Goal: Information Seeking & Learning: Learn about a topic

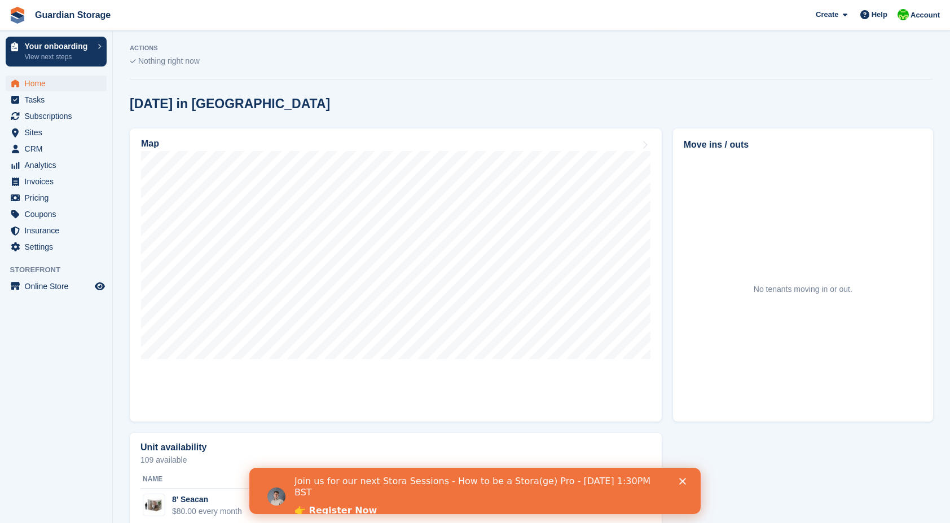
scroll to position [260, 0]
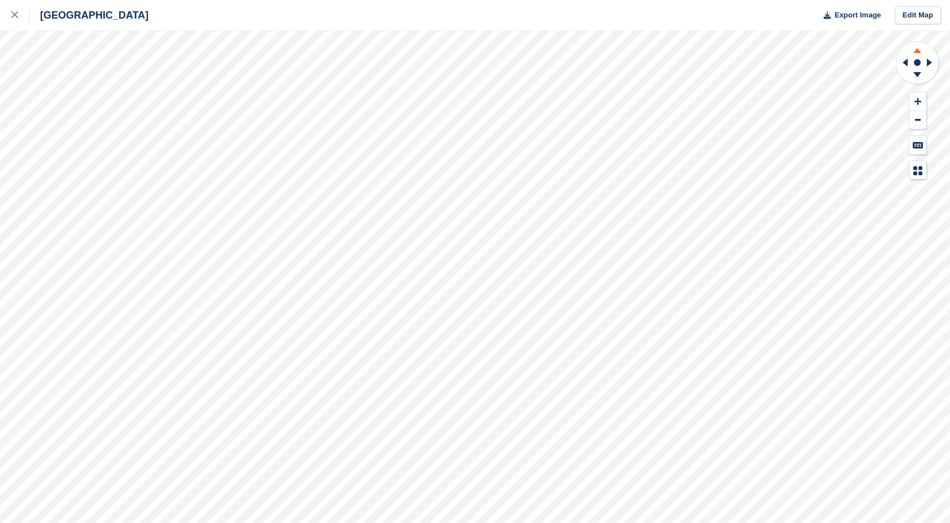
click at [918, 46] on icon at bounding box center [917, 49] width 29 height 14
click at [15, 16] on icon at bounding box center [14, 14] width 7 height 7
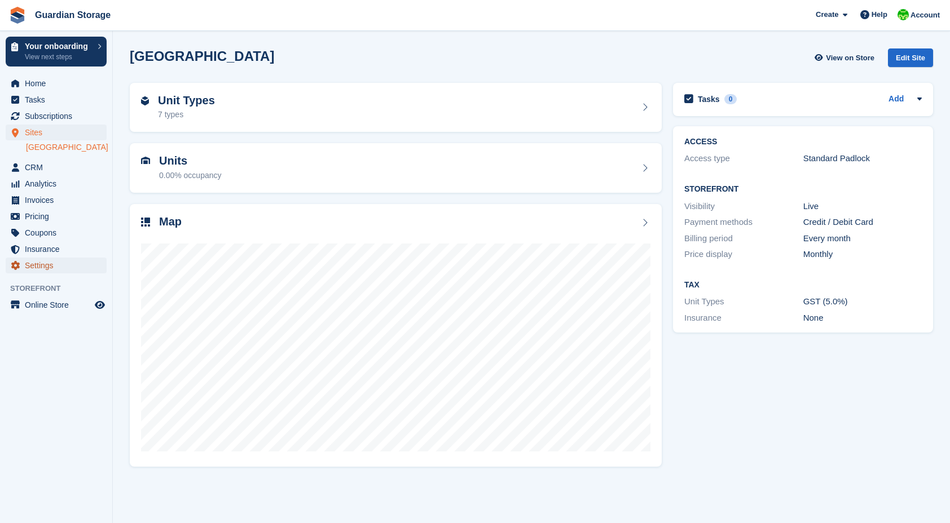
click at [38, 267] on span "Settings" at bounding box center [59, 266] width 68 height 16
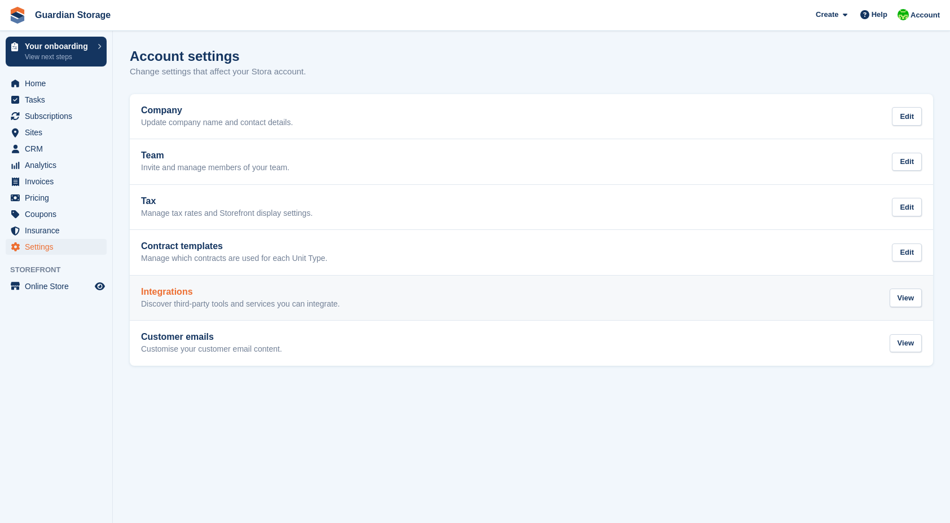
click at [223, 296] on h2 "Integrations" at bounding box center [240, 292] width 199 height 10
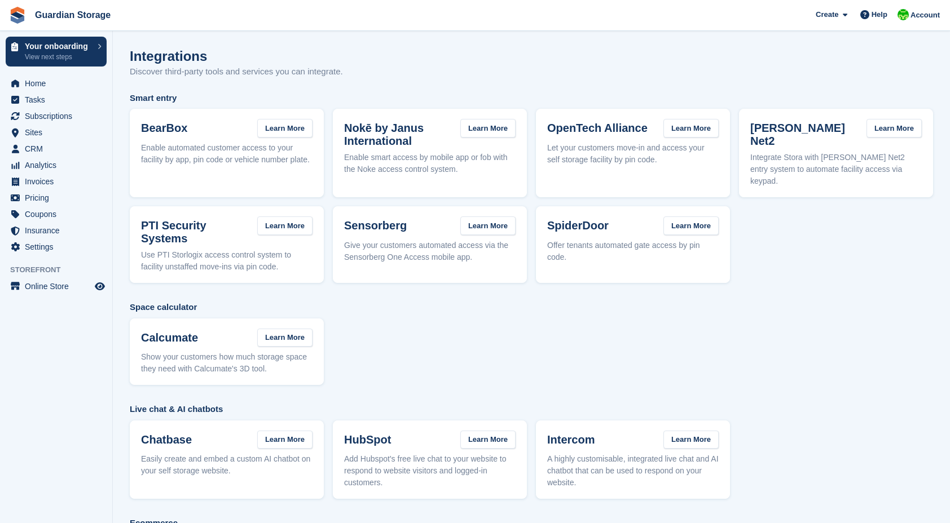
click at [224, 341] on div "Calcumate Learn More Show your customers how much storage space they need with …" at bounding box center [226, 352] width 171 height 47
click at [167, 332] on h3 "Calcumate" at bounding box center [169, 338] width 57 height 13
click at [280, 329] on link "Learn More" at bounding box center [284, 338] width 55 height 19
